Goal: Transaction & Acquisition: Purchase product/service

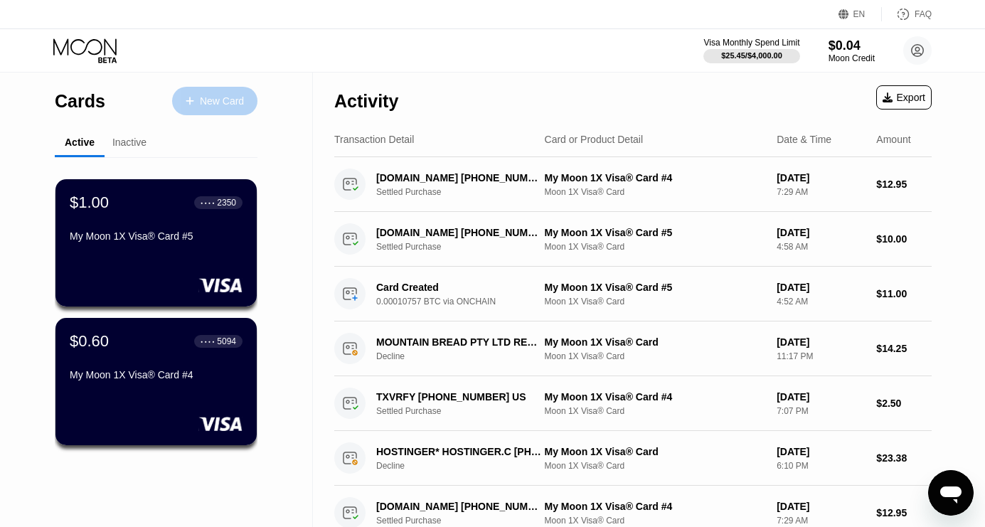
click at [217, 110] on div "New Card" at bounding box center [214, 101] width 85 height 28
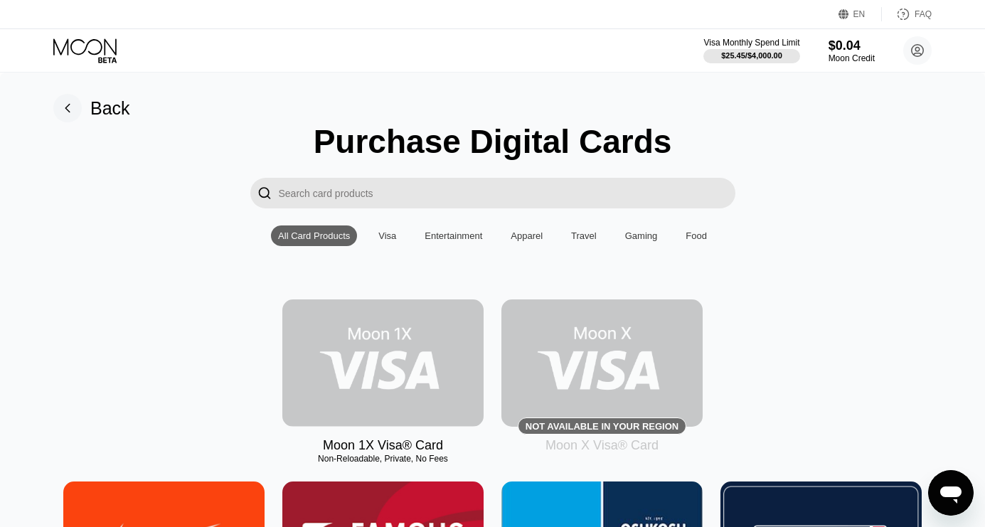
click at [378, 375] on img at bounding box center [382, 362] width 201 height 127
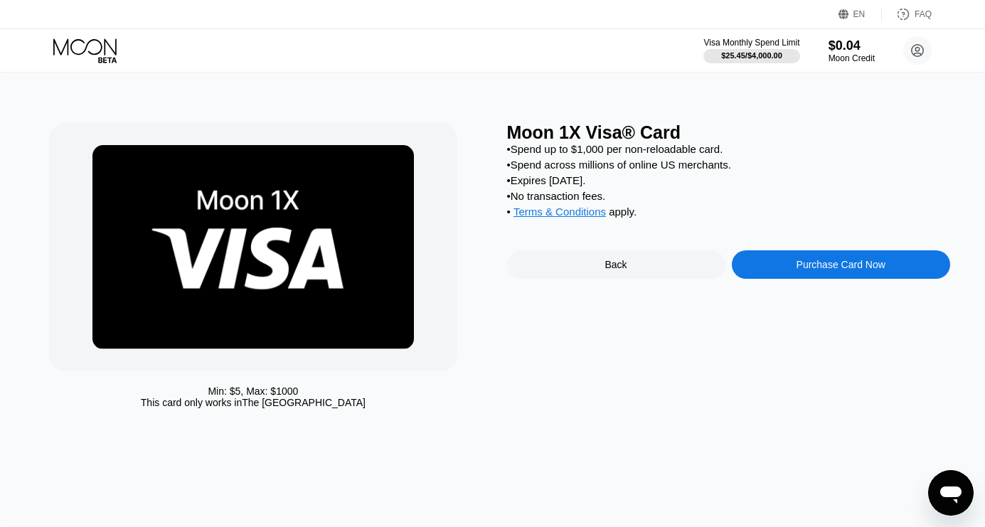
click at [811, 270] on div "Purchase Card Now" at bounding box center [840, 264] width 89 height 11
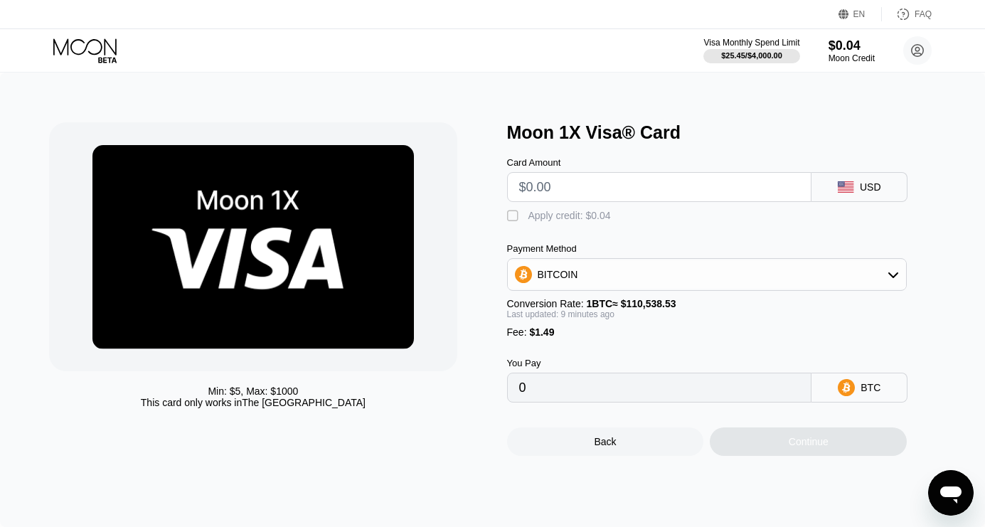
click at [570, 187] on input "text" at bounding box center [659, 187] width 281 height 28
type input "$1"
type input "0.00002250"
type input "$10"
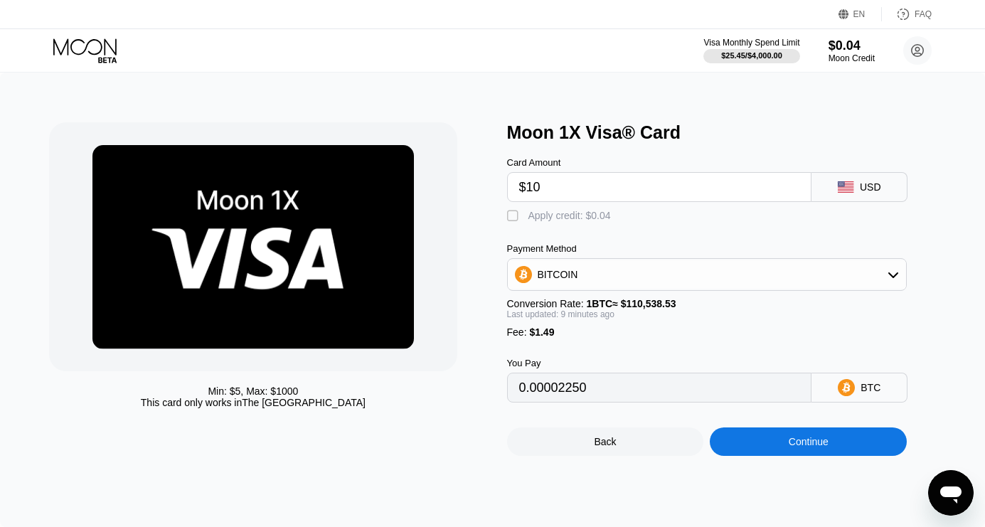
type input "0.00010383"
type input "$10"
click at [836, 450] on div "Continue" at bounding box center [808, 441] width 197 height 28
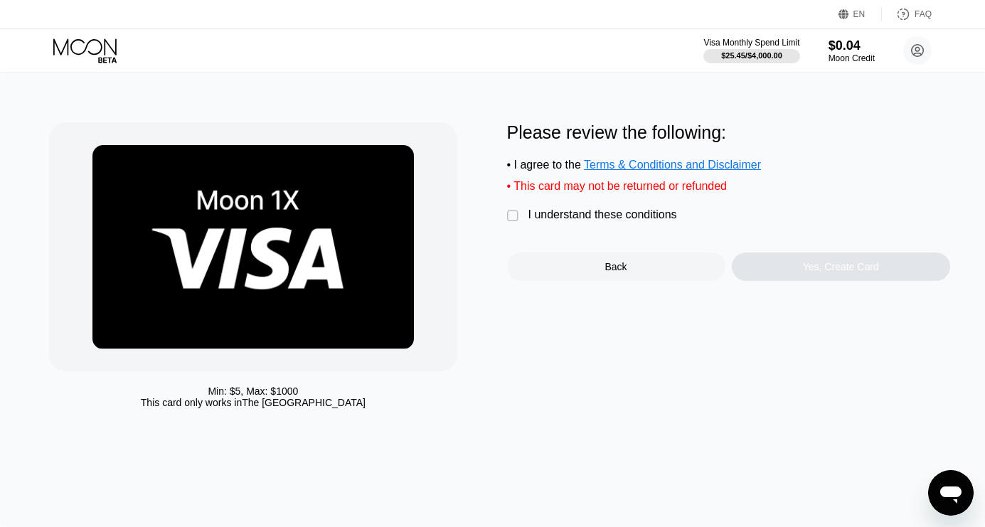
click at [513, 219] on div "" at bounding box center [514, 216] width 14 height 14
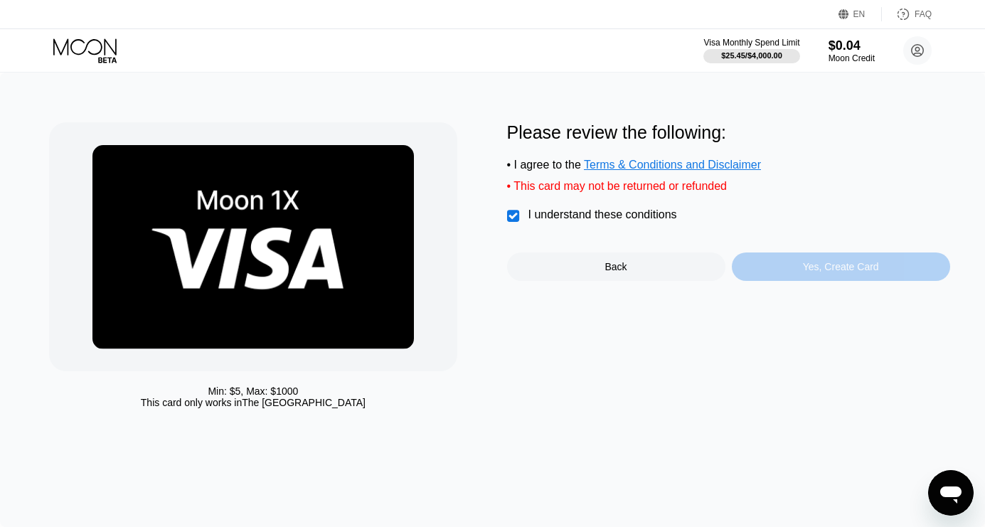
click at [791, 273] on div "Yes, Create Card" at bounding box center [841, 266] width 218 height 28
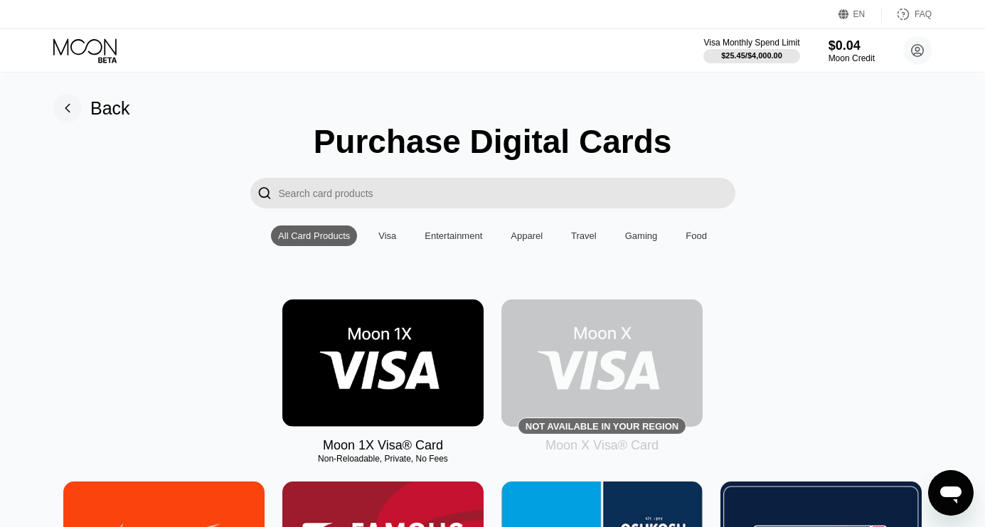
click at [105, 111] on div "Back" at bounding box center [110, 108] width 40 height 21
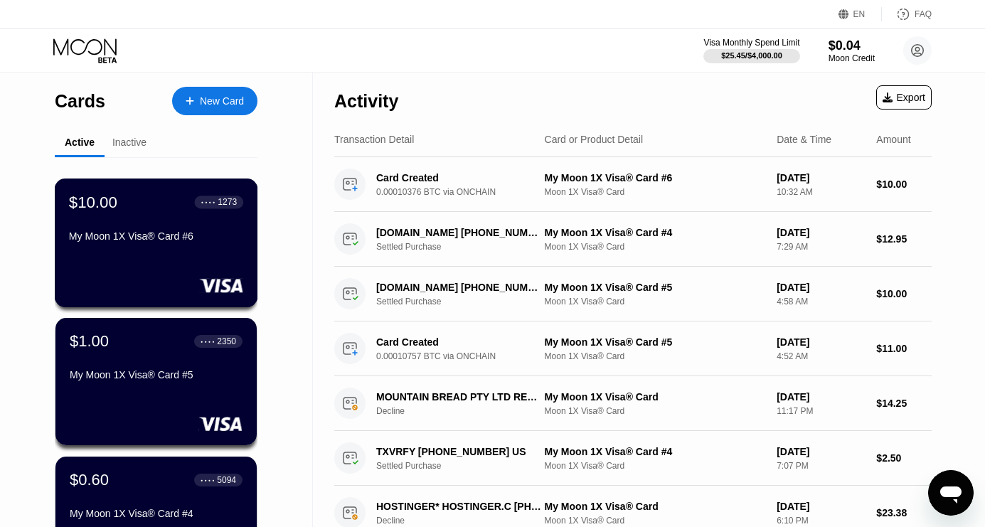
click at [193, 233] on div "My Moon 1X Visa® Card #6" at bounding box center [156, 235] width 174 height 11
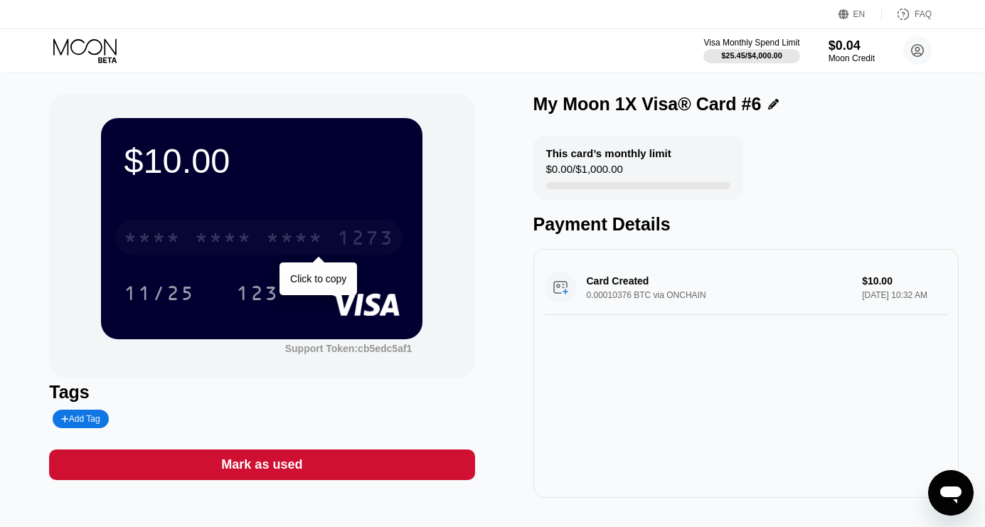
click at [223, 235] on div "* * * *" at bounding box center [223, 239] width 57 height 23
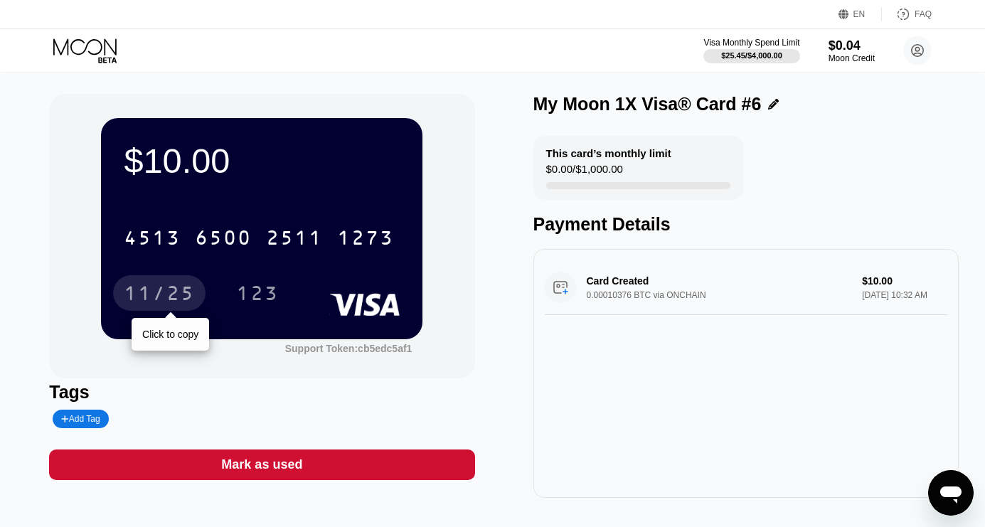
click at [166, 290] on div "11/25" at bounding box center [159, 295] width 71 height 23
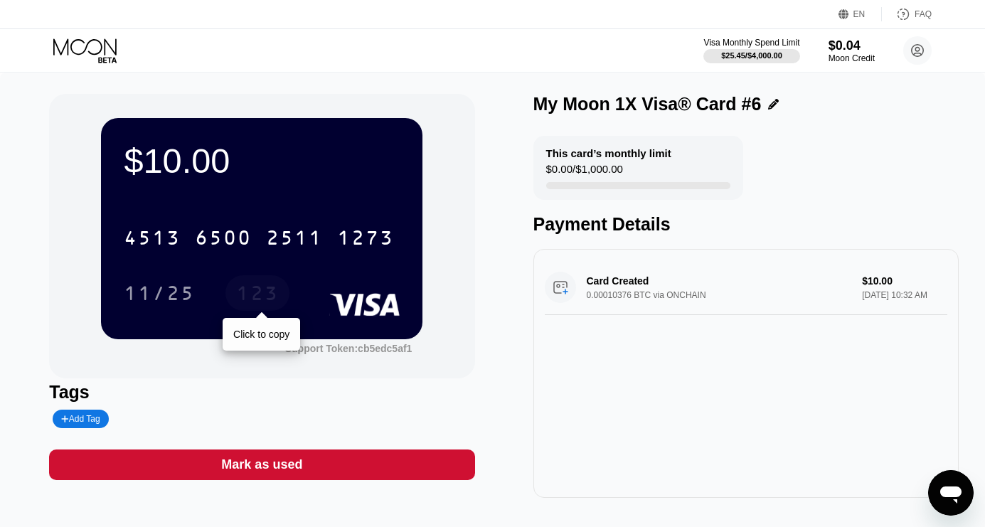
click at [265, 284] on div "123" at bounding box center [257, 295] width 43 height 23
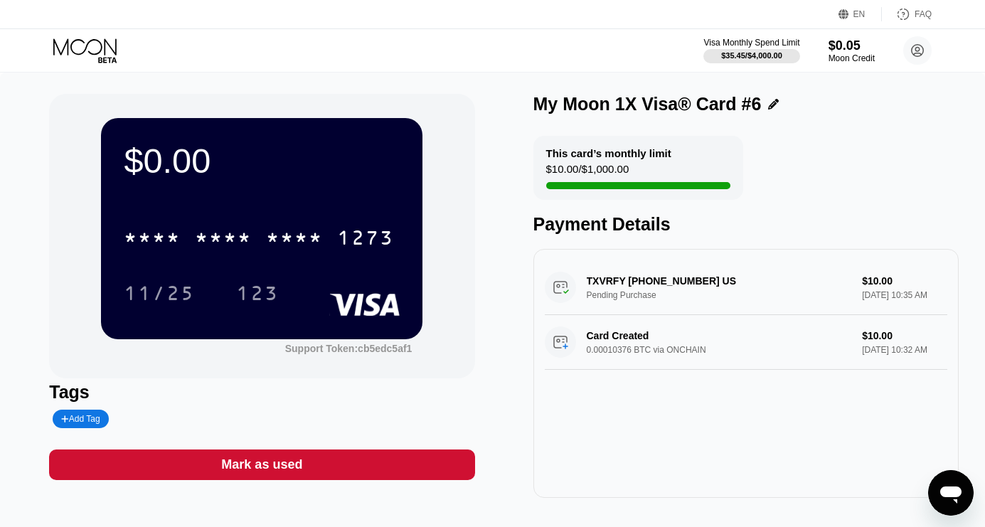
click at [95, 50] on icon at bounding box center [86, 50] width 66 height 25
